Goal: Information Seeking & Learning: Find specific fact

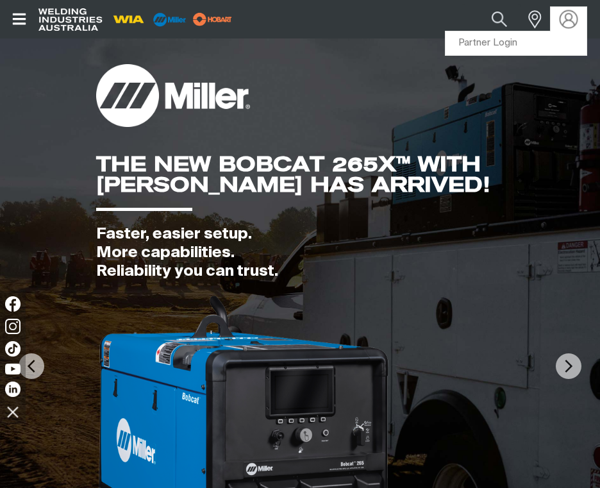
click at [571, 22] on img at bounding box center [569, 19] width 19 height 19
click at [483, 40] on link "Partner Login" at bounding box center [516, 43] width 141 height 24
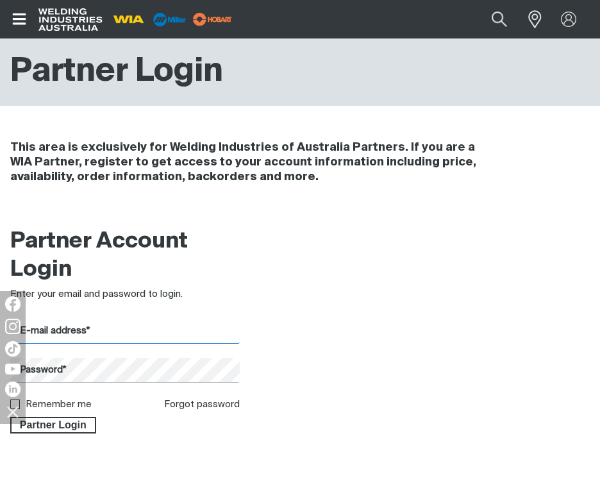
type input "[EMAIL_ADDRESS][DOMAIN_NAME]"
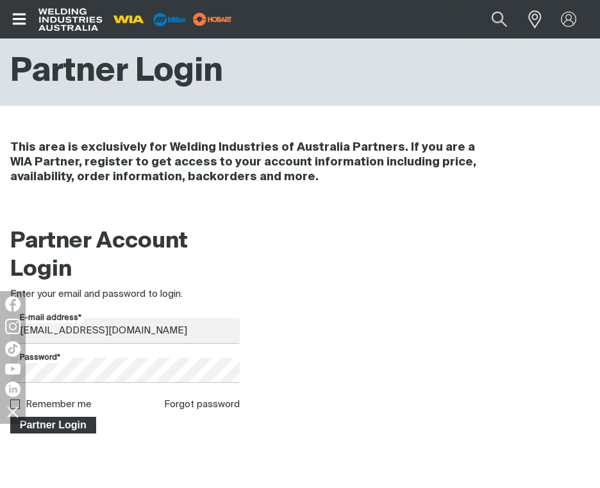
click at [85, 423] on span "Partner Login" at bounding box center [53, 425] width 83 height 17
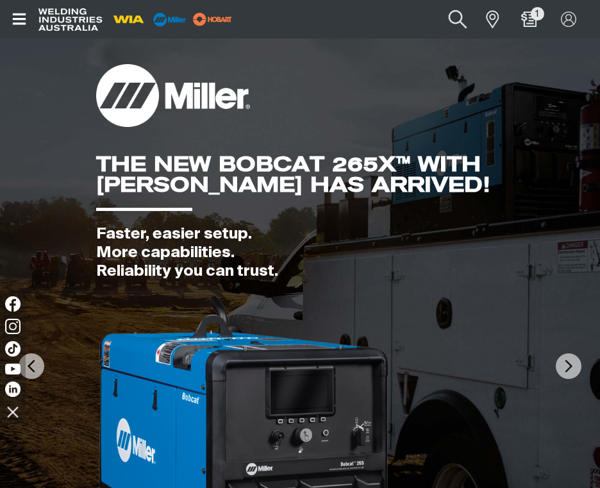
click at [455, 15] on button "Search products" at bounding box center [457, 19] width 52 height 37
click at [363, 17] on input "Search" at bounding box center [379, 18] width 197 height 29
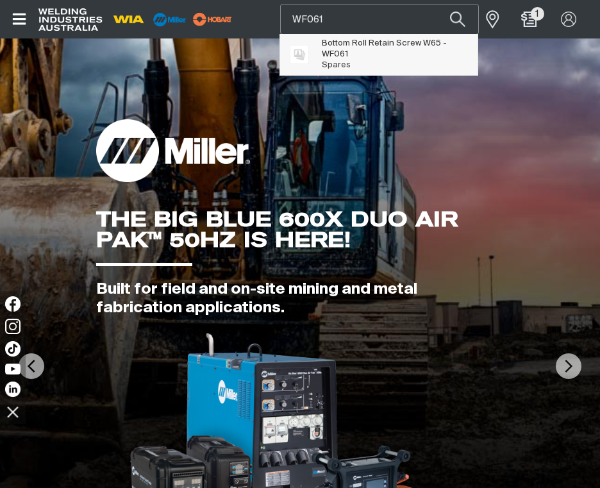
type input "WF061"
click at [365, 44] on span "Bottom Roll Retain Screw W65 - WF061" at bounding box center [395, 49] width 147 height 22
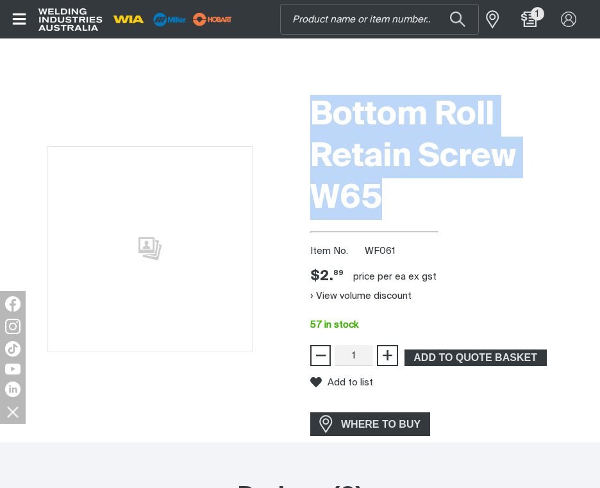
drag, startPoint x: 312, startPoint y: 110, endPoint x: 426, endPoint y: 187, distance: 137.1
click at [426, 187] on h1 "Bottom Roll Retain Screw W65" at bounding box center [450, 157] width 280 height 125
drag, startPoint x: 426, startPoint y: 187, endPoint x: 366, endPoint y: 130, distance: 82.1
copy h1 "Bottom Roll Retain Screw W65"
click at [454, 13] on button "Search products" at bounding box center [457, 19] width 52 height 37
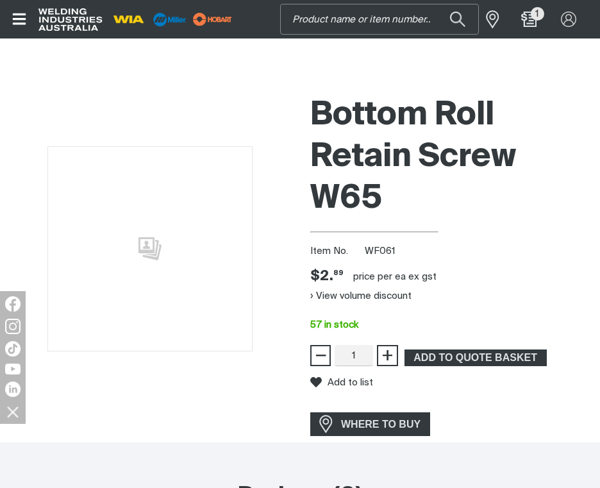
click at [312, 12] on input "Search" at bounding box center [379, 18] width 197 height 29
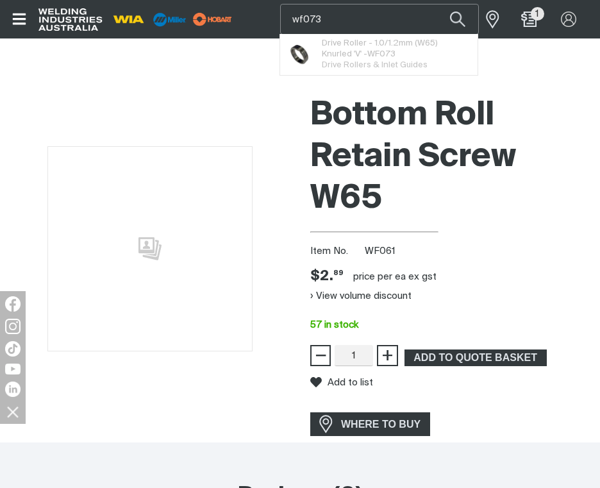
type input "wf073"
click at [436, 4] on button "Search products" at bounding box center [458, 19] width 44 height 30
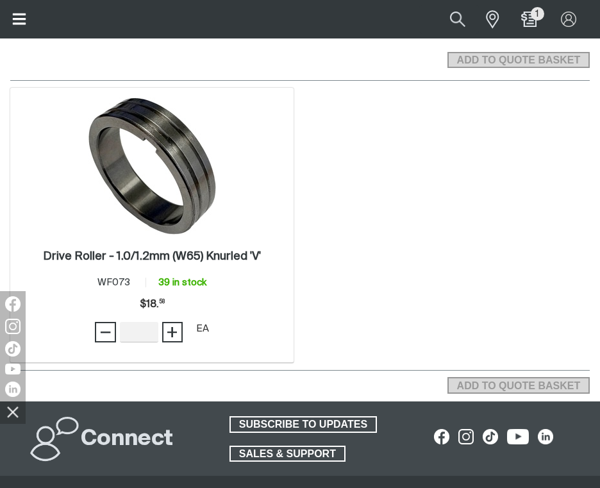
scroll to position [128, 0]
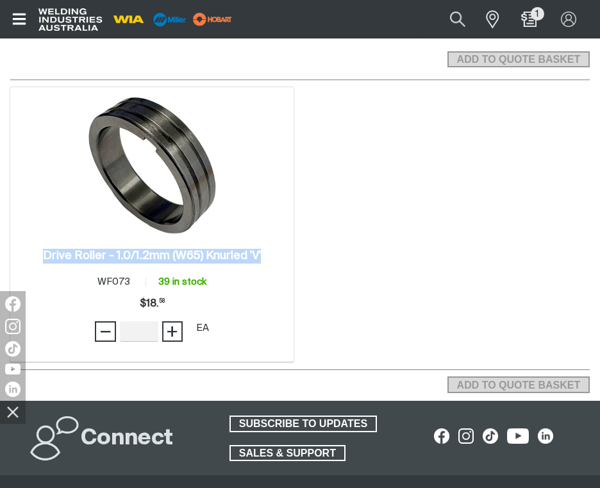
drag, startPoint x: 38, startPoint y: 252, endPoint x: 265, endPoint y: 255, distance: 227.0
click at [265, 255] on div "Drive Roller - 1.0/1.2mm (W65) Knurled 'V' . Item No. WF073 39 in stock Price $…" at bounding box center [152, 298] width 271 height 109
drag, startPoint x: 265, startPoint y: 255, endPoint x: 210, endPoint y: 252, distance: 55.9
copy h2 "Drive Roller - 1.0/1.2mm (W65) Knurled 'V'"
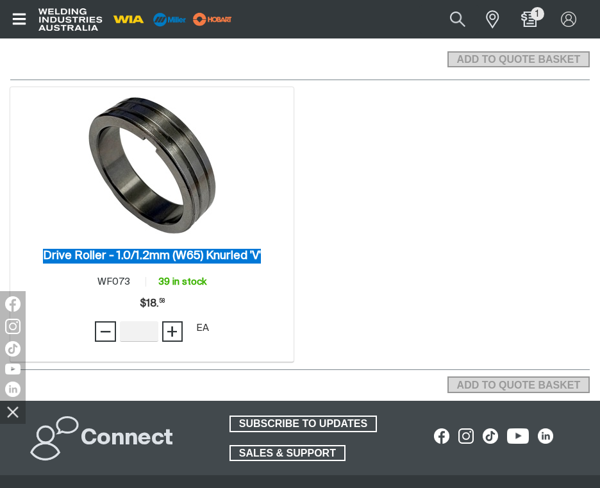
scroll to position [64, 0]
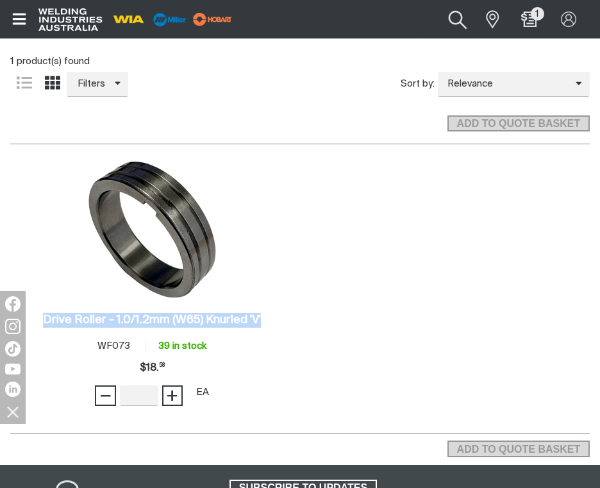
click at [457, 16] on button "Search products" at bounding box center [457, 19] width 52 height 35
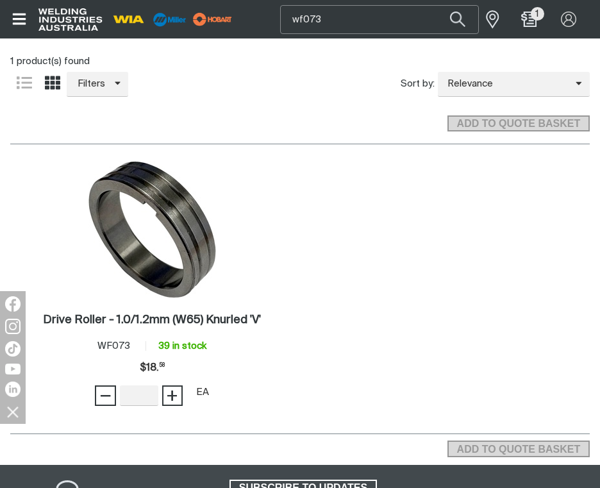
click at [330, 18] on input "wf073" at bounding box center [379, 20] width 197 height 28
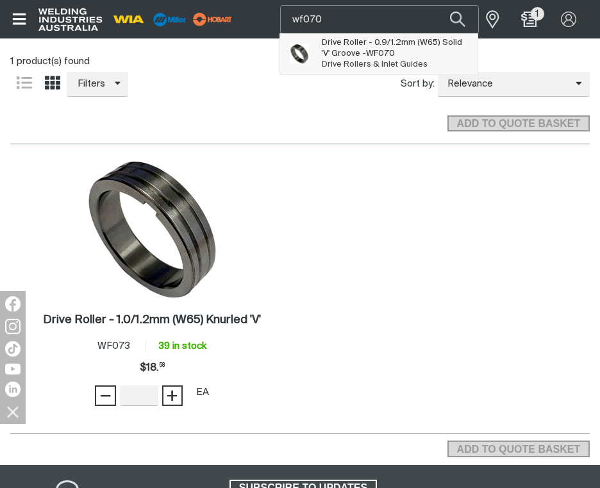
type input "wf070"
click at [368, 53] on span "WF070" at bounding box center [380, 53] width 29 height 8
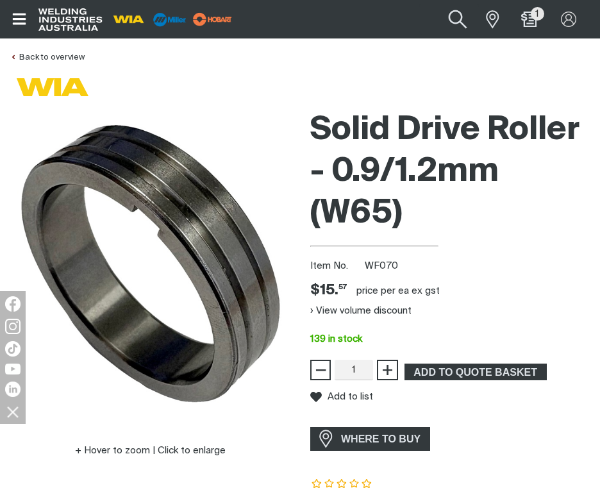
click at [456, 17] on button "Search products" at bounding box center [457, 19] width 52 height 37
click at [329, 20] on input "Search" at bounding box center [379, 18] width 197 height 29
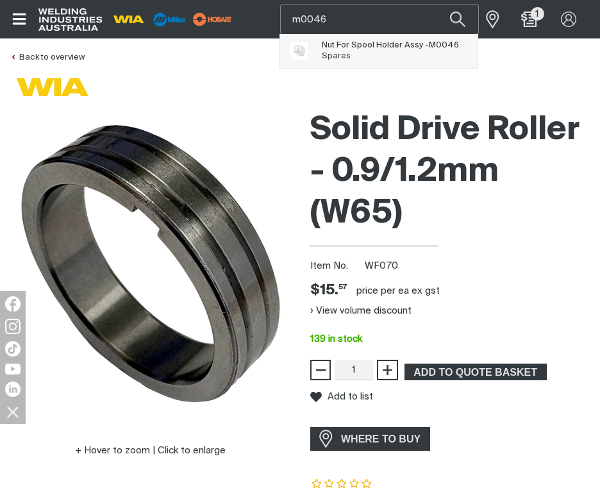
type input "m0046"
click at [355, 49] on span "Nut For Spool Holder Assy - M0046" at bounding box center [390, 45] width 137 height 11
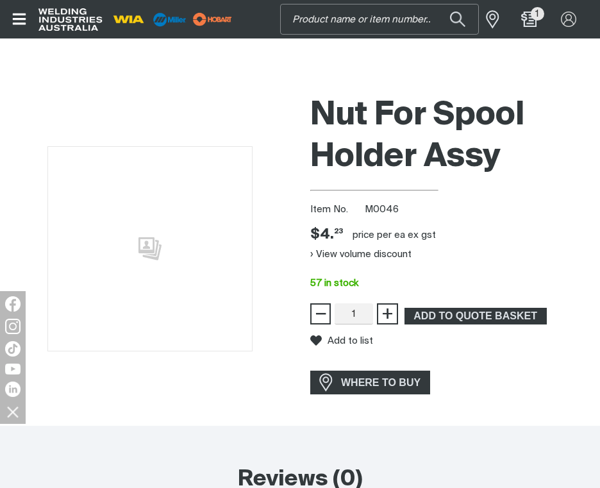
click at [383, 18] on input "Search" at bounding box center [379, 18] width 197 height 29
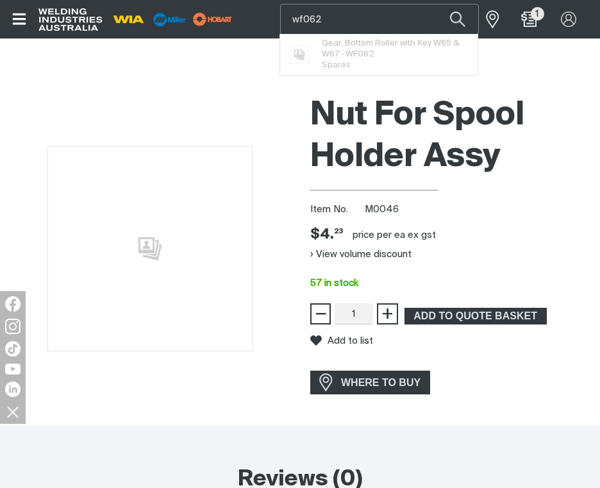
click at [436, 4] on button "Search products" at bounding box center [458, 19] width 44 height 30
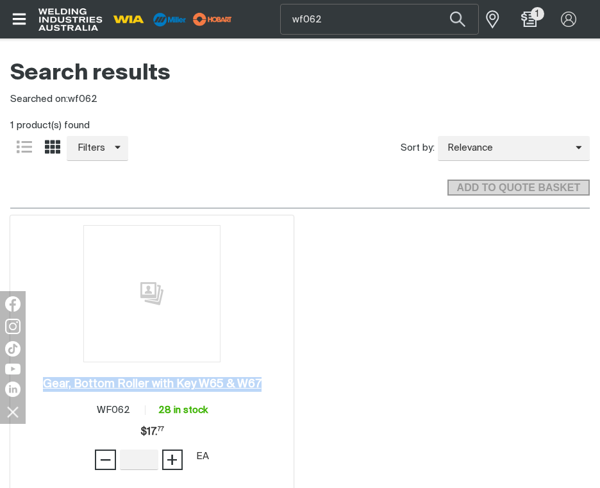
drag, startPoint x: 41, startPoint y: 381, endPoint x: 258, endPoint y: 384, distance: 217.3
click at [258, 384] on div "Gear, Bottom Roller with Key W65 & W67 . Item No. WF062 28 in stock Price $17.7…" at bounding box center [152, 426] width 271 height 109
drag, startPoint x: 258, startPoint y: 384, endPoint x: 163, endPoint y: 381, distance: 94.9
copy h2 "Gear, Bottom Roller with Key W65 & W67"
drag, startPoint x: 335, startPoint y: 21, endPoint x: 281, endPoint y: 21, distance: 53.2
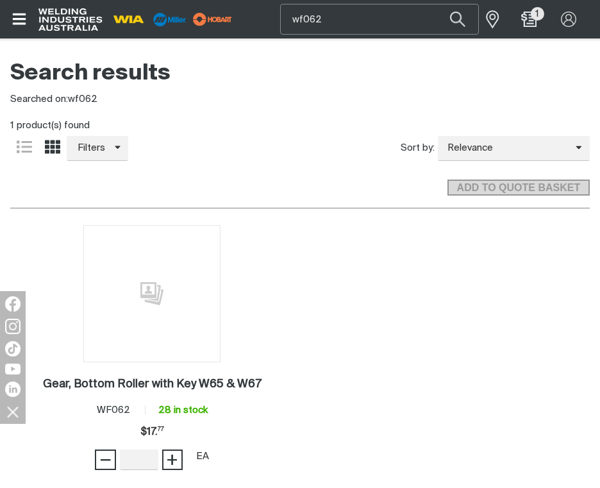
click at [281, 21] on input "wf062" at bounding box center [379, 18] width 197 height 29
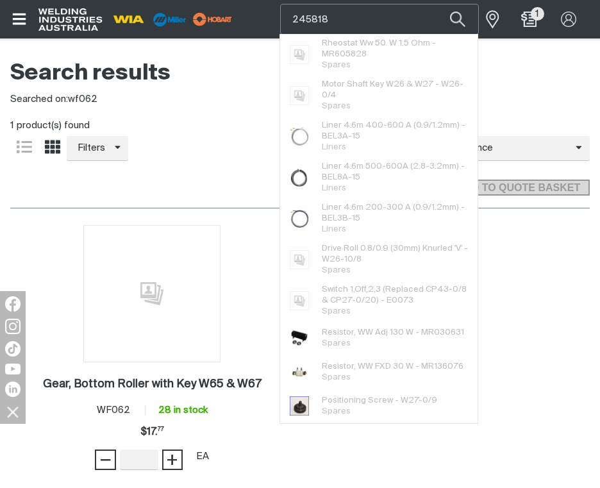
type input "245818"
click at [436, 4] on button "Search products" at bounding box center [458, 19] width 44 height 30
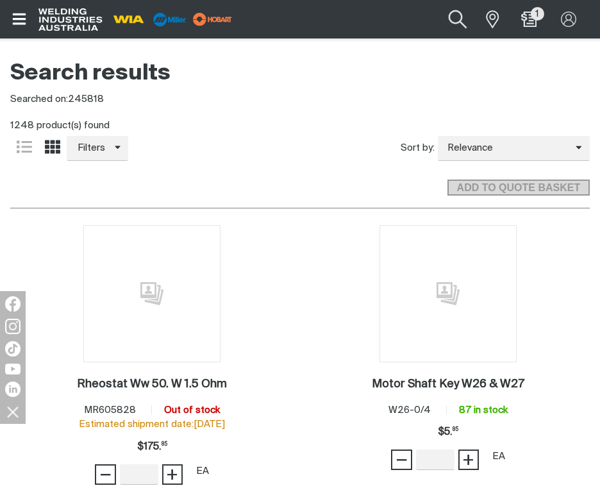
click at [453, 17] on button "Search products" at bounding box center [457, 19] width 52 height 37
click at [335, 19] on input "245818" at bounding box center [379, 18] width 197 height 29
